Goal: Transaction & Acquisition: Purchase product/service

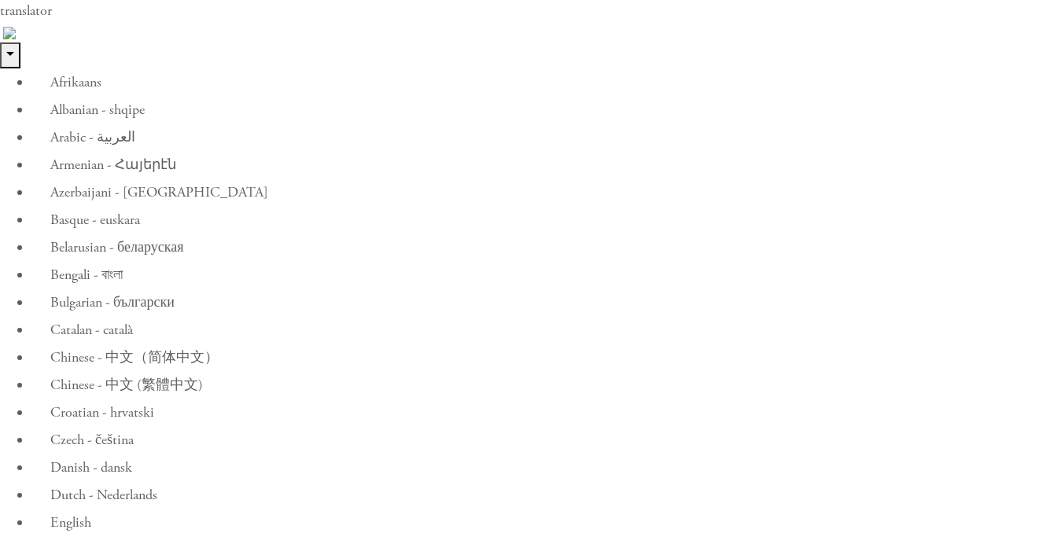
type input "26"
type input "[PERSON_NAME]"
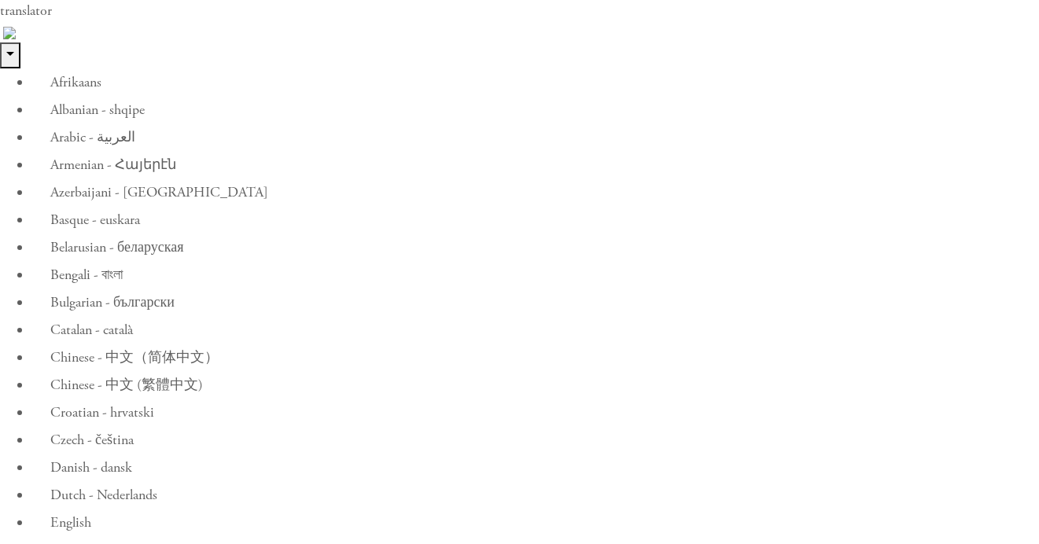
type input "Rad"
type input "[EMAIL_ADDRESS][DOMAIN_NAME]"
